Goal: Task Accomplishment & Management: Complete application form

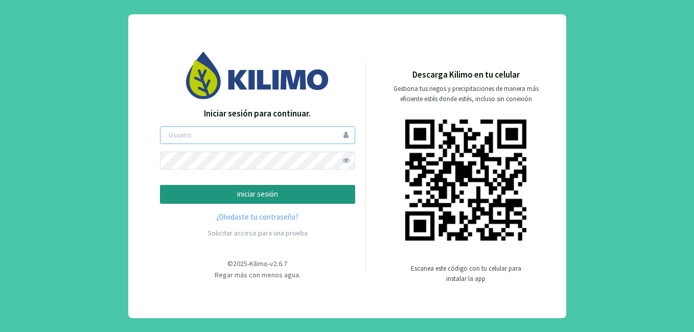
click at [181, 131] on input "email" at bounding box center [257, 135] width 195 height 18
type input "lgroberi"
click at [160, 185] on button "iniciar sesión" at bounding box center [257, 194] width 195 height 19
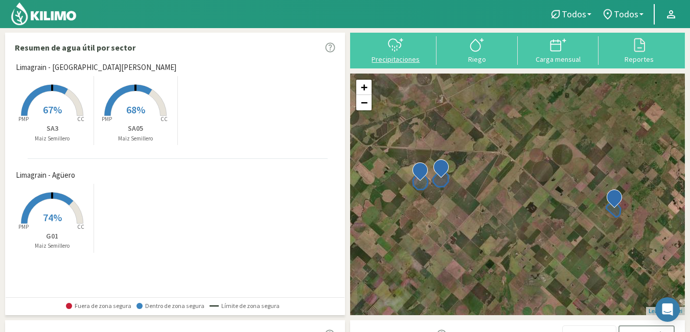
click at [390, 43] on icon at bounding box center [395, 45] width 16 height 16
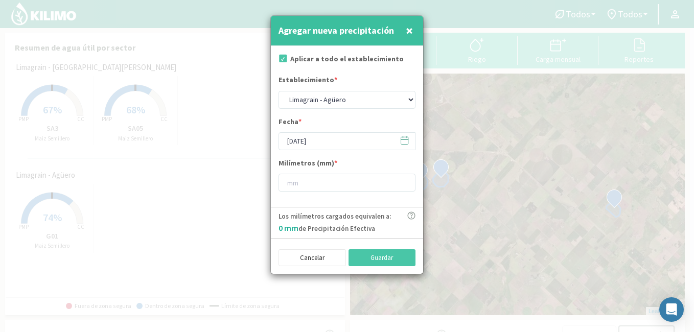
click at [221, 153] on div at bounding box center [347, 166] width 694 height 332
click at [316, 253] on button "Cancelar" at bounding box center [311, 257] width 67 height 17
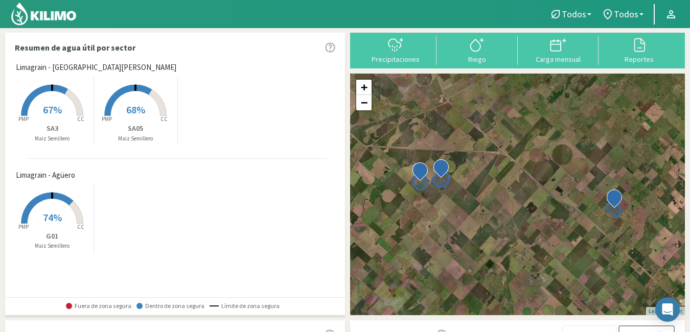
click at [50, 105] on span "67%" at bounding box center [52, 109] width 19 height 13
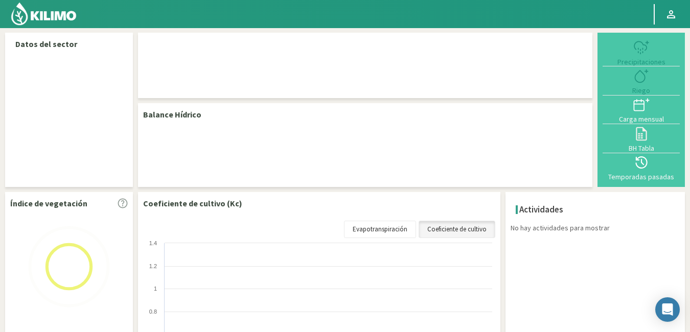
select select "1: Object"
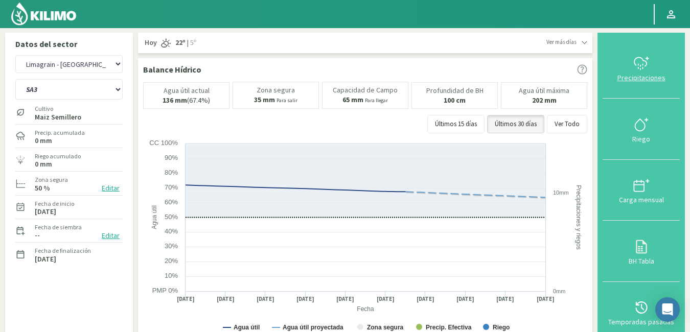
click at [649, 64] on icon at bounding box center [641, 63] width 16 height 16
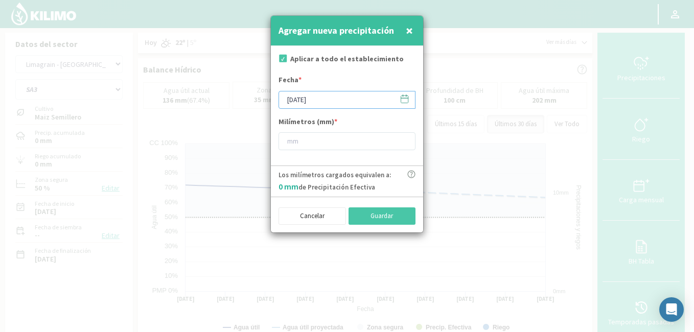
click at [290, 99] on input "[DATE]" at bounding box center [346, 100] width 137 height 18
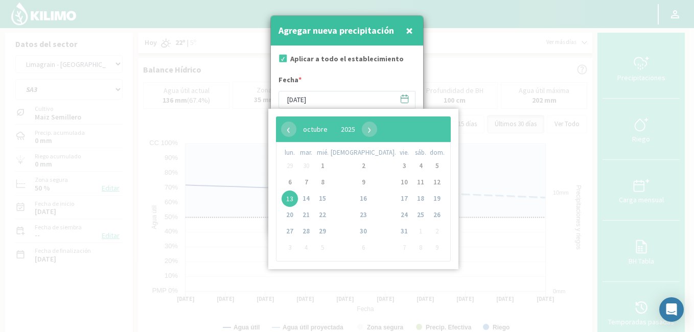
type input "[DATE]"
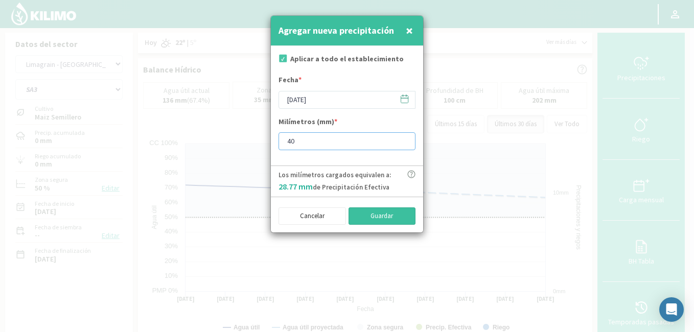
type input "40"
click at [386, 216] on button "Guardar" at bounding box center [381, 215] width 67 height 17
type input "[DATE]"
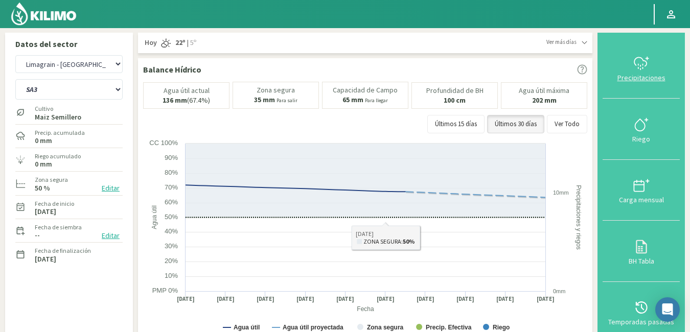
click at [653, 70] on div at bounding box center [640, 63] width 71 height 16
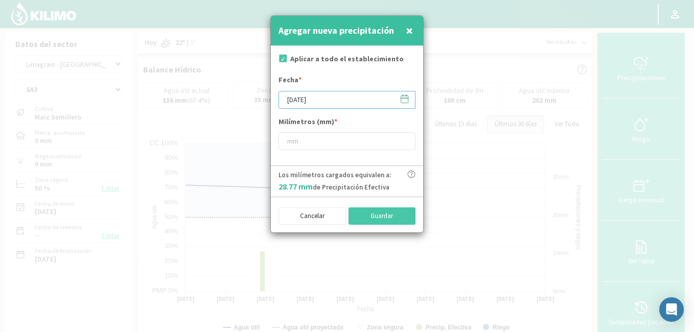
click at [295, 100] on input "[DATE]" at bounding box center [346, 100] width 137 height 18
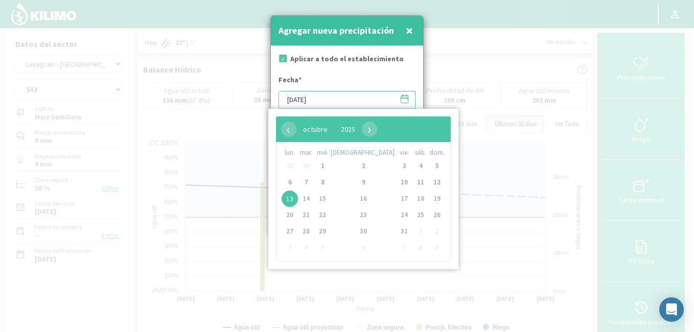
type input "[DATE]"
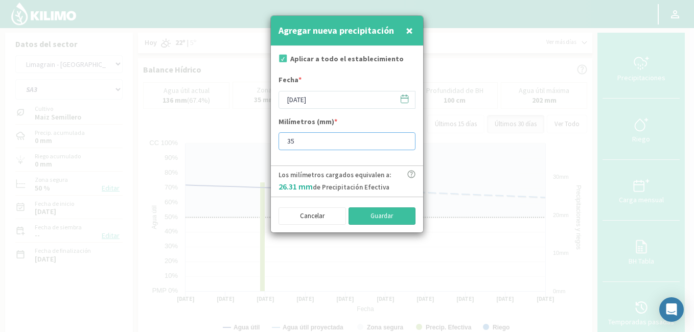
type input "35"
click at [386, 211] on button "Guardar" at bounding box center [381, 215] width 67 height 17
type input "[DATE]"
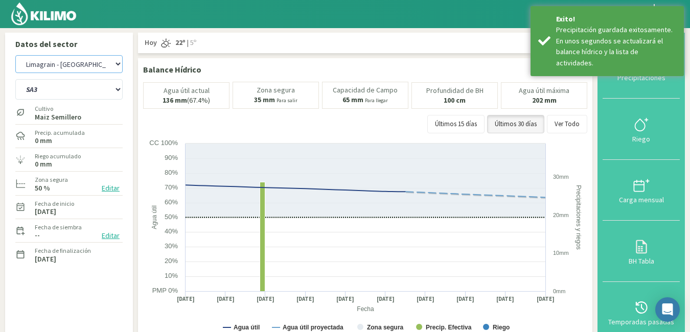
click at [78, 63] on select "Limagrain - [PERSON_NAME] Limagrain - [GEOGRAPHIC_DATA][PERSON_NAME]" at bounding box center [68, 64] width 107 height 18
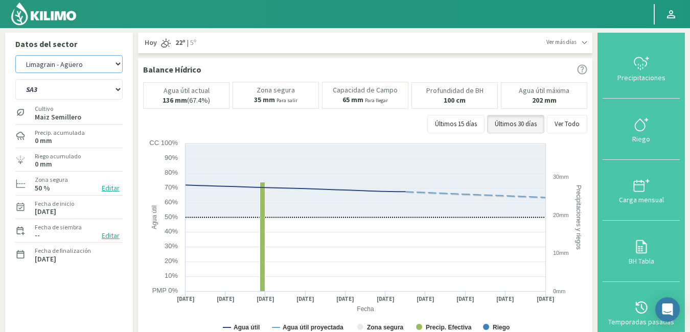
click at [15, 55] on select "Limagrain - [PERSON_NAME] Limagrain - [GEOGRAPHIC_DATA][PERSON_NAME]" at bounding box center [68, 64] width 107 height 18
select select "2: Object"
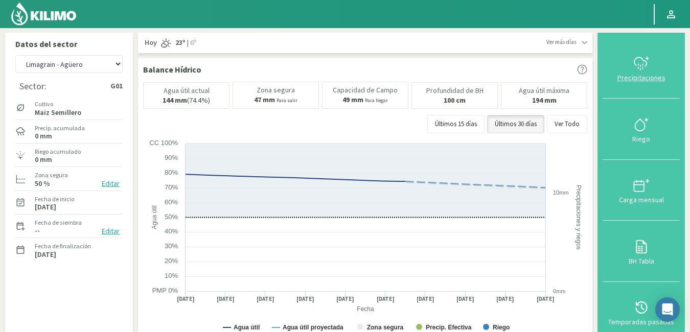
click at [639, 75] on div "Precipitaciones" at bounding box center [640, 77] width 71 height 7
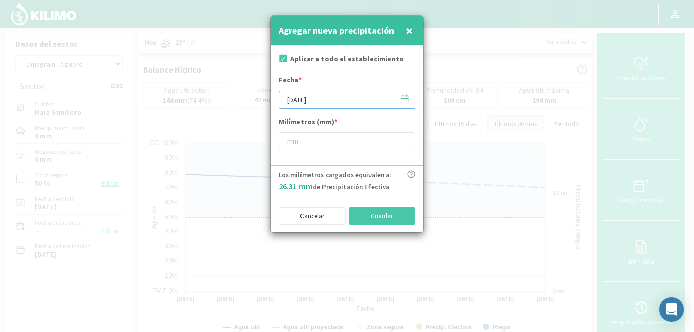
click at [293, 98] on input "[DATE]" at bounding box center [346, 100] width 137 height 18
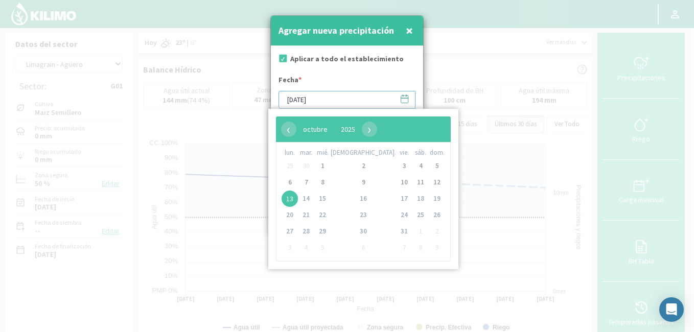
type input "[DATE]"
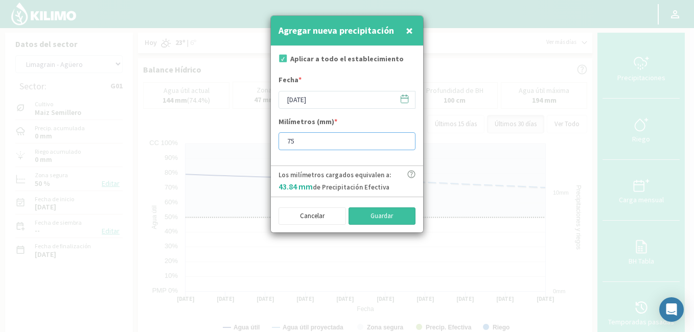
type input "75"
click at [387, 216] on button "Guardar" at bounding box center [381, 215] width 67 height 17
type input "[DATE]"
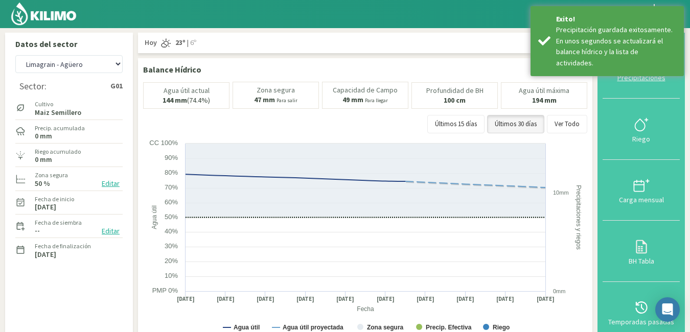
click at [638, 76] on div "Precipitaciones" at bounding box center [640, 77] width 71 height 7
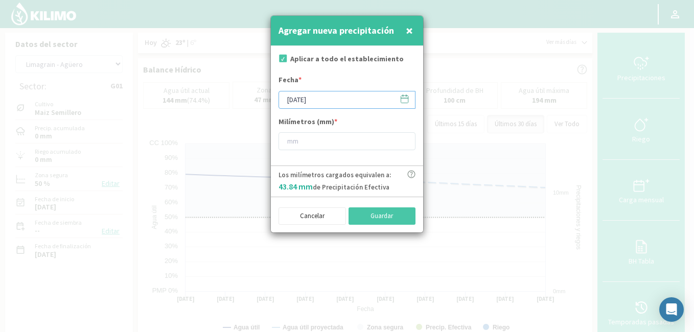
click at [293, 100] on input "[DATE]" at bounding box center [346, 100] width 137 height 18
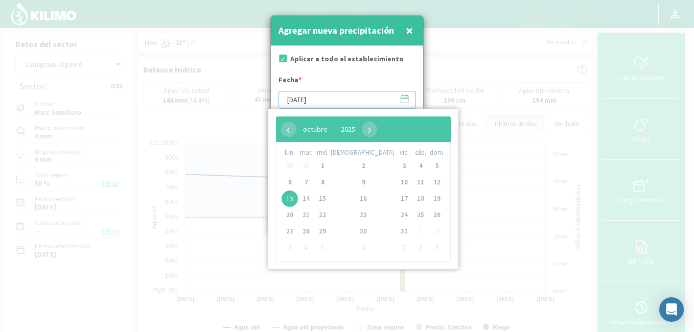
type input "[DATE]"
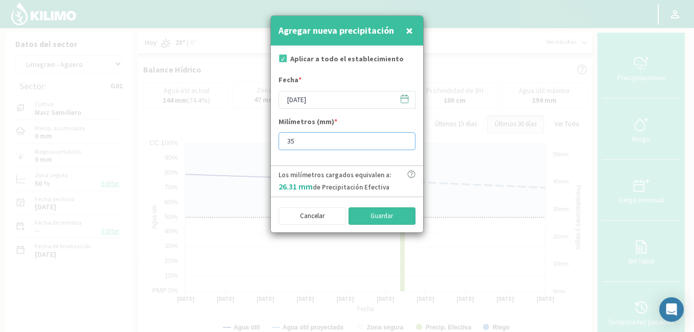
type input "35"
click at [388, 216] on button "Guardar" at bounding box center [381, 215] width 67 height 17
type input "[DATE]"
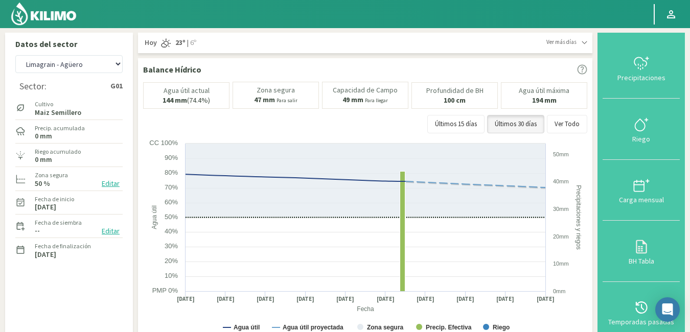
click at [53, 12] on img at bounding box center [43, 14] width 67 height 25
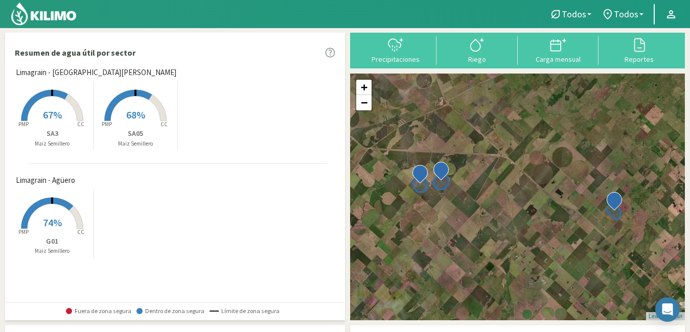
click at [53, 217] on span "74%" at bounding box center [52, 222] width 19 height 13
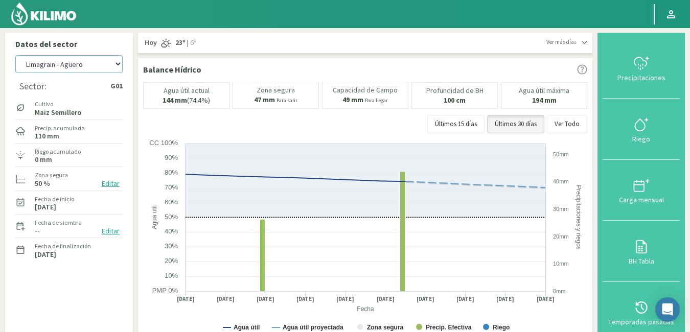
click at [69, 65] on select "Limagrain - [PERSON_NAME] Limagrain - [GEOGRAPHIC_DATA][PERSON_NAME]" at bounding box center [68, 64] width 107 height 18
click at [15, 55] on select "Limagrain - [PERSON_NAME] Limagrain - [GEOGRAPHIC_DATA][PERSON_NAME]" at bounding box center [68, 64] width 107 height 18
select select "3: Object"
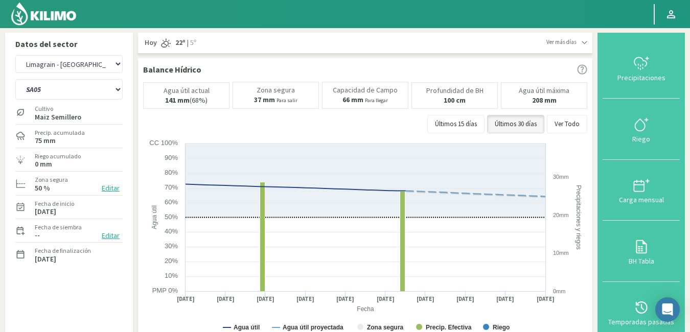
click at [48, 14] on img at bounding box center [43, 14] width 67 height 25
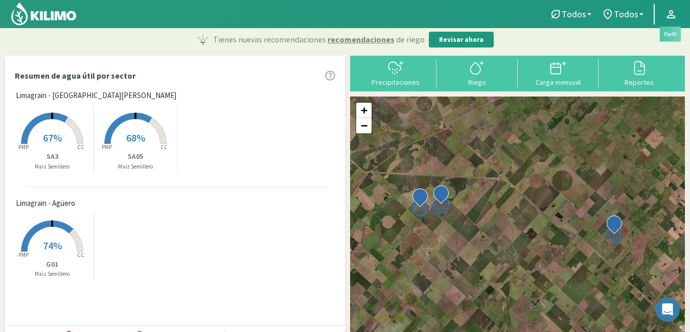
click at [674, 15] on icon at bounding box center [670, 14] width 12 height 12
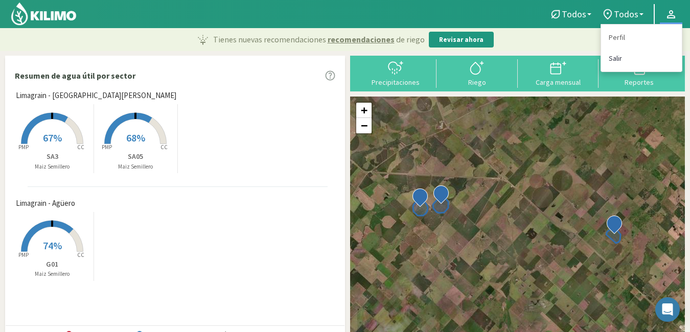
click at [625, 61] on link "Salir" at bounding box center [641, 58] width 81 height 21
